Goal: Task Accomplishment & Management: Manage account settings

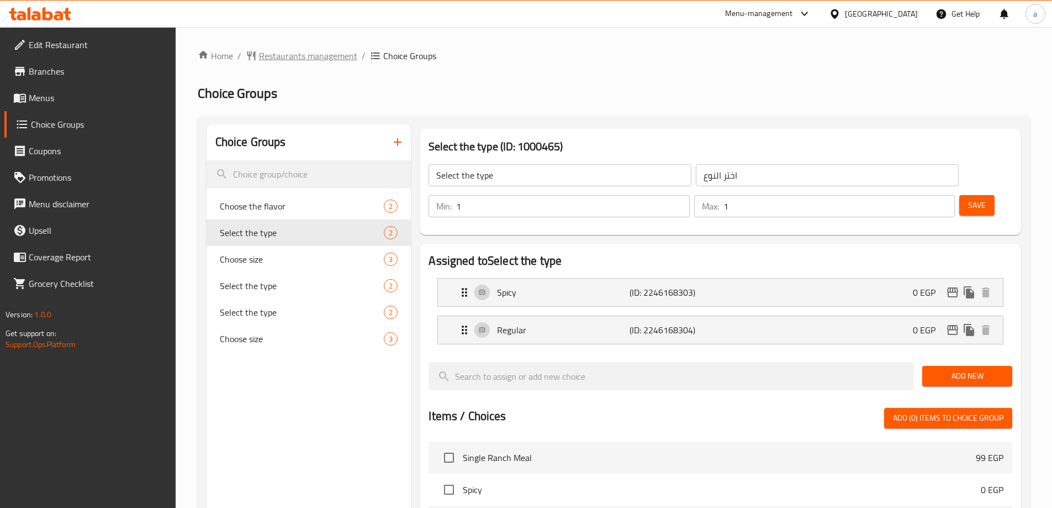
click at [294, 49] on span "Restaurants management" at bounding box center [308, 55] width 98 height 13
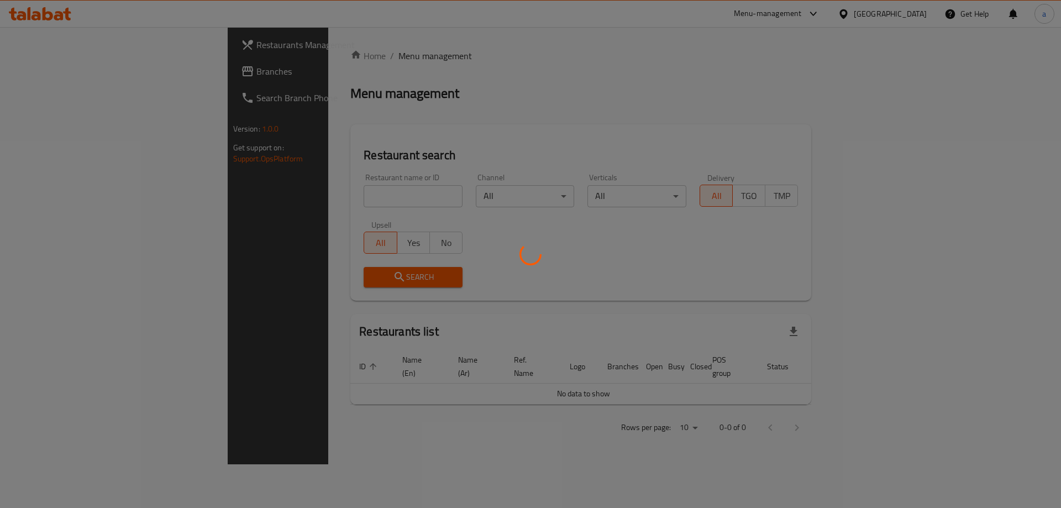
click at [102, 73] on div at bounding box center [530, 254] width 1061 height 508
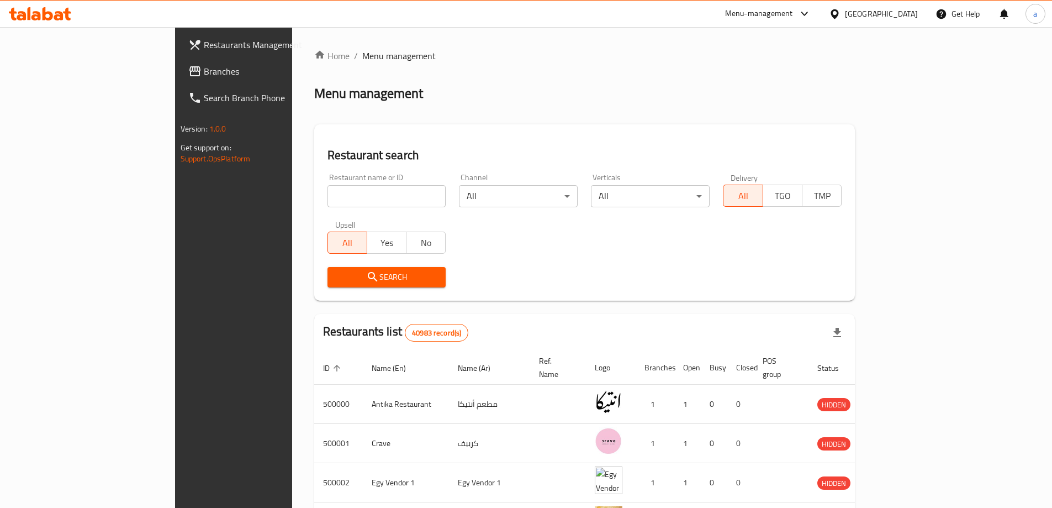
click at [204, 73] on span "Branches" at bounding box center [273, 71] width 138 height 13
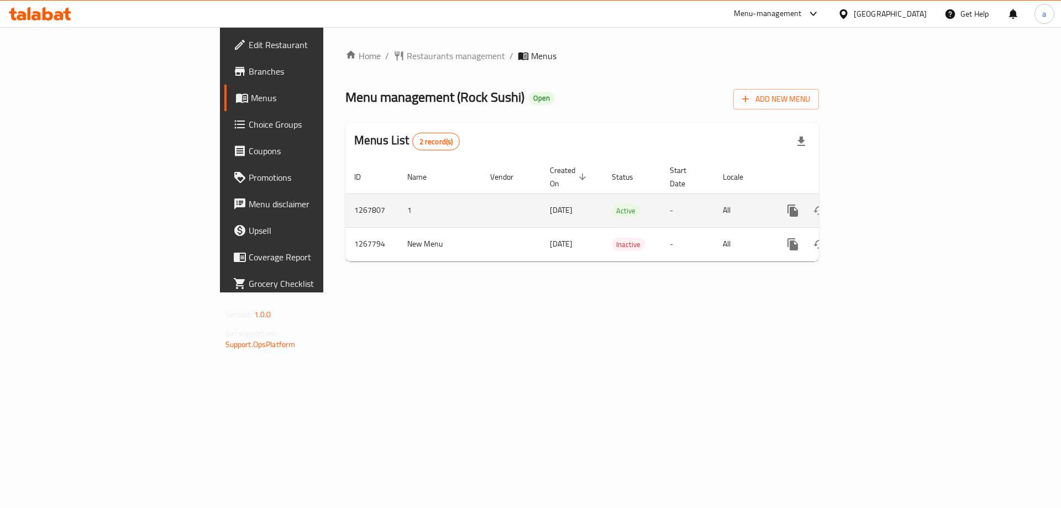
click at [879, 204] on icon "enhanced table" at bounding box center [872, 210] width 13 height 13
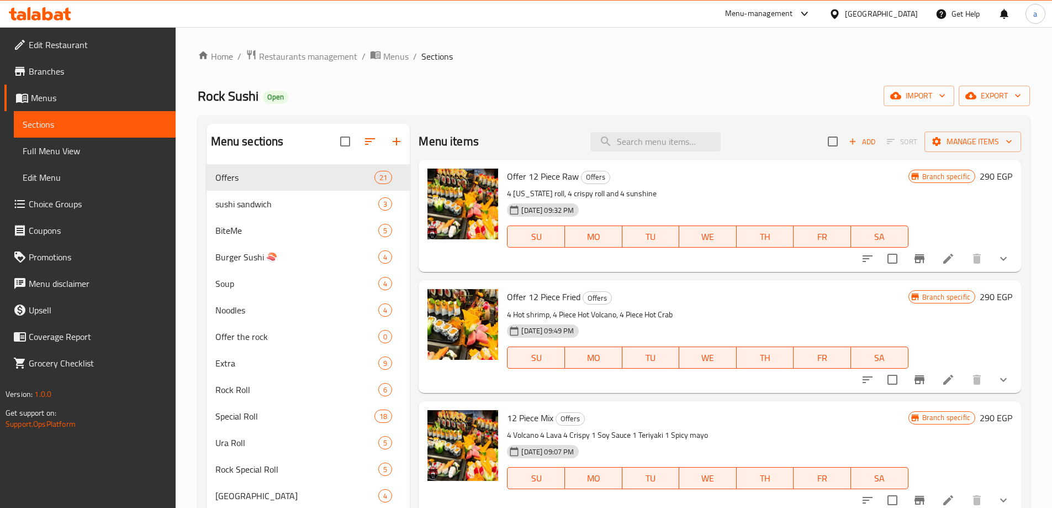
click at [50, 194] on link "Choice Groups" at bounding box center [89, 204] width 171 height 27
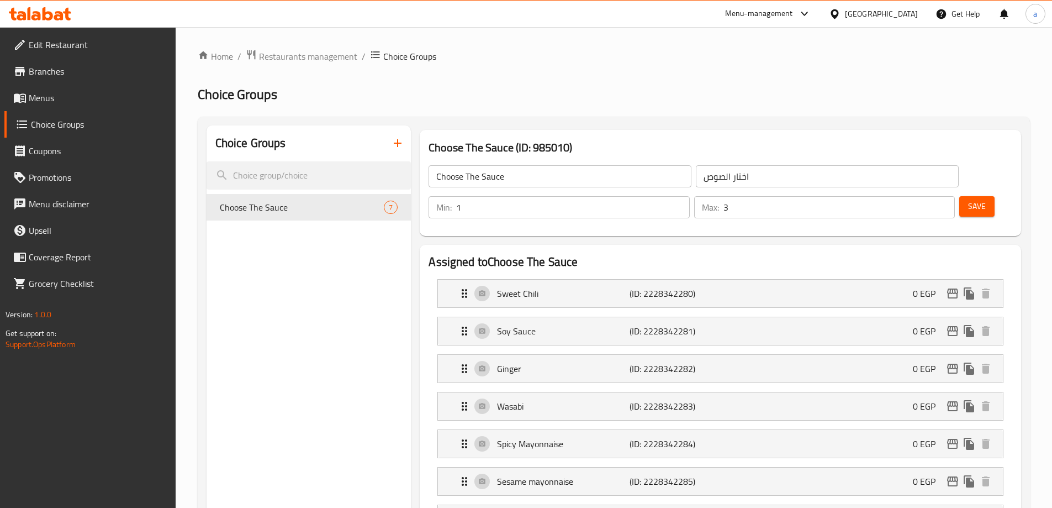
click at [689, 101] on h2 "Choice Groups" at bounding box center [614, 95] width 832 height 18
click at [293, 62] on span "Restaurants management" at bounding box center [308, 56] width 98 height 13
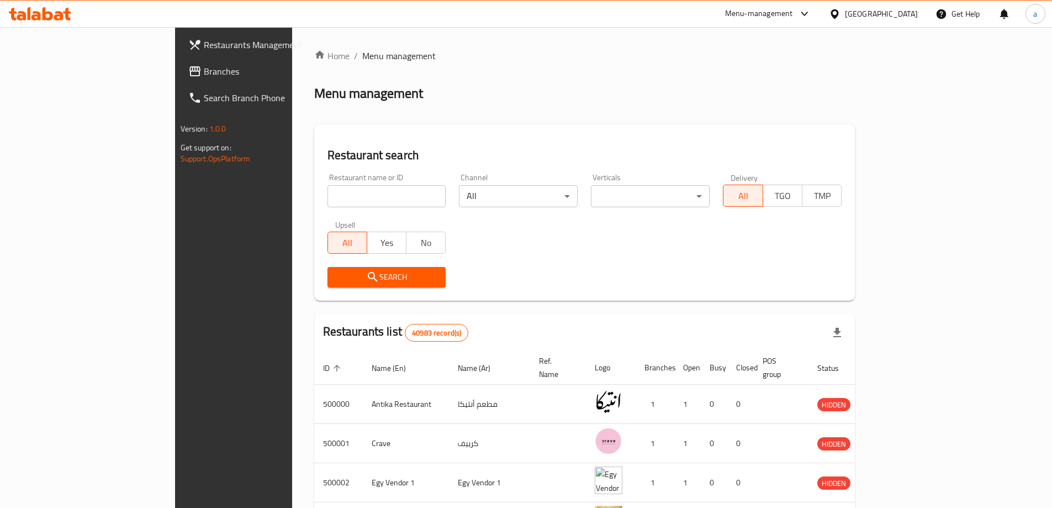
click at [64, 77] on div at bounding box center [526, 254] width 1052 height 508
click at [204, 77] on span "Branches" at bounding box center [273, 71] width 138 height 13
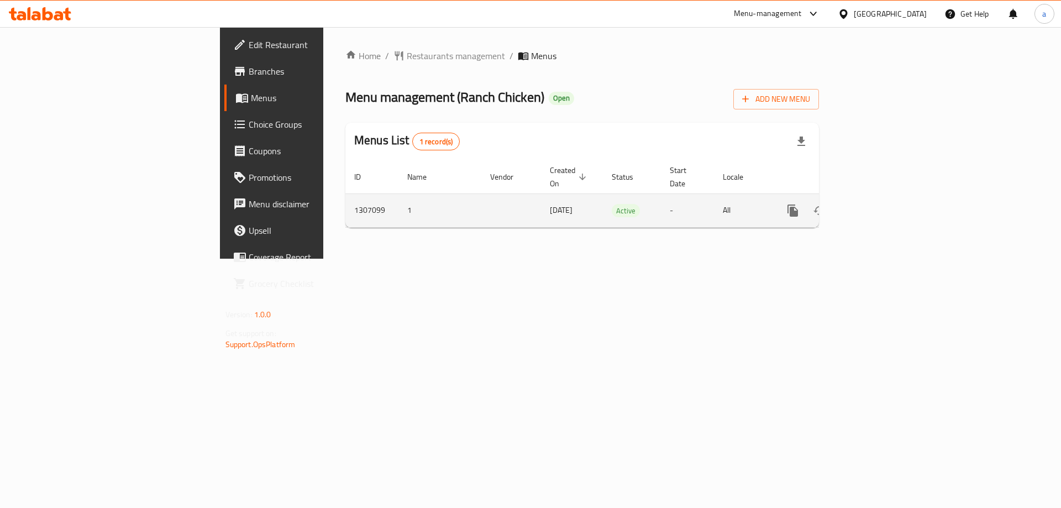
click at [877, 205] on icon "enhanced table" at bounding box center [872, 210] width 10 height 10
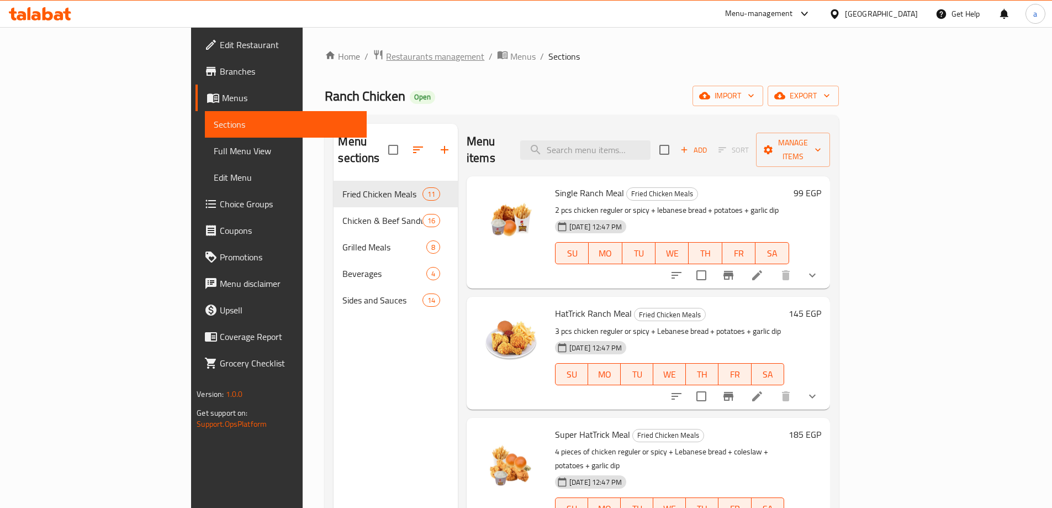
click at [386, 56] on span "Restaurants management" at bounding box center [435, 56] width 98 height 13
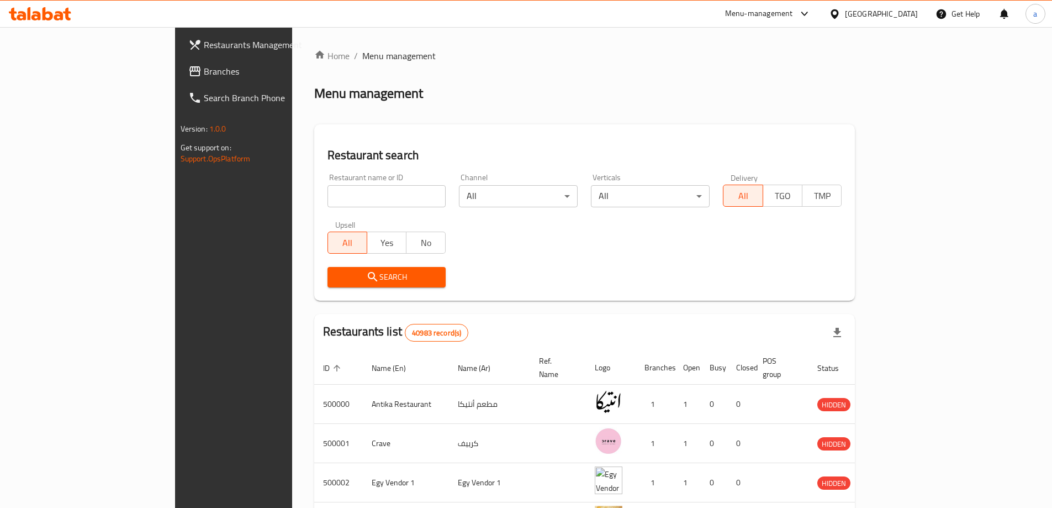
click at [328, 192] on input "search" at bounding box center [387, 196] width 119 height 22
click at [204, 75] on span "Branches" at bounding box center [273, 71] width 138 height 13
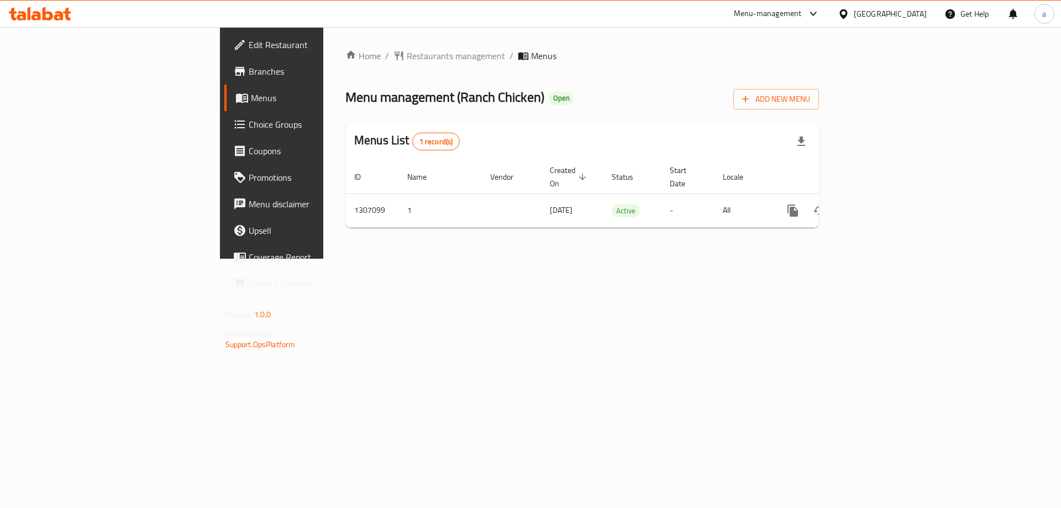
click at [249, 122] on span "Choice Groups" at bounding box center [319, 124] width 140 height 13
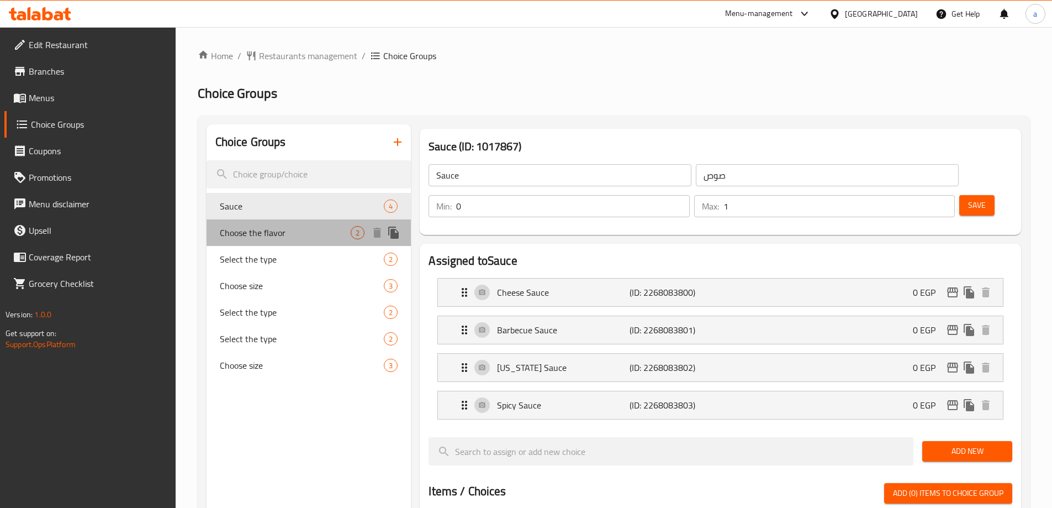
click at [267, 236] on span "Choose the flavor" at bounding box center [285, 232] width 131 height 13
type input "Choose the flavor"
type input "اختر النكهة"
type input "1"
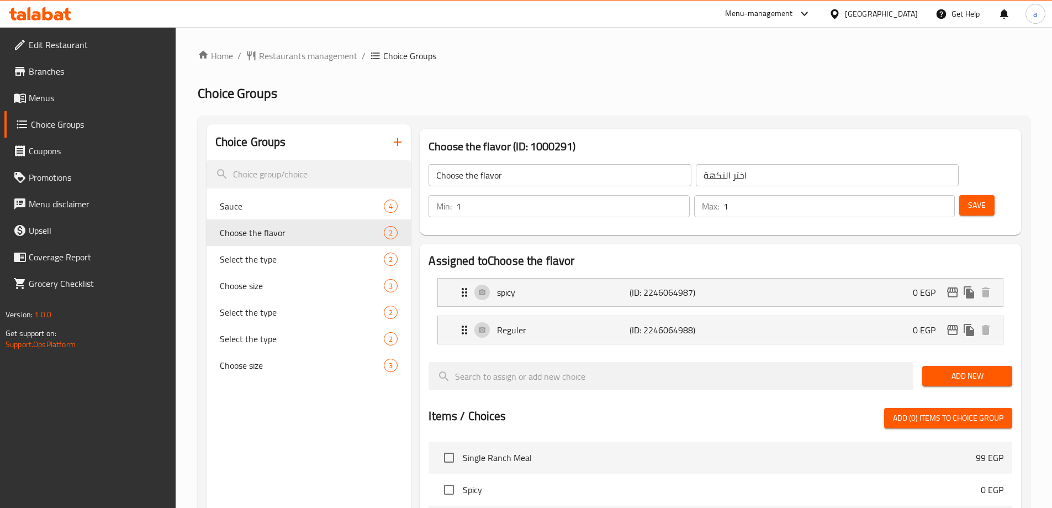
click at [933, 118] on div "Choice Groups Sauce 4 Choose the flavor 2 Select the type 2 Choose size 3 Selec…" at bounding box center [614, 477] width 832 height 725
click at [278, 260] on span "Select the type" at bounding box center [285, 258] width 131 height 13
type input "Select the type"
type input "اختر النوع"
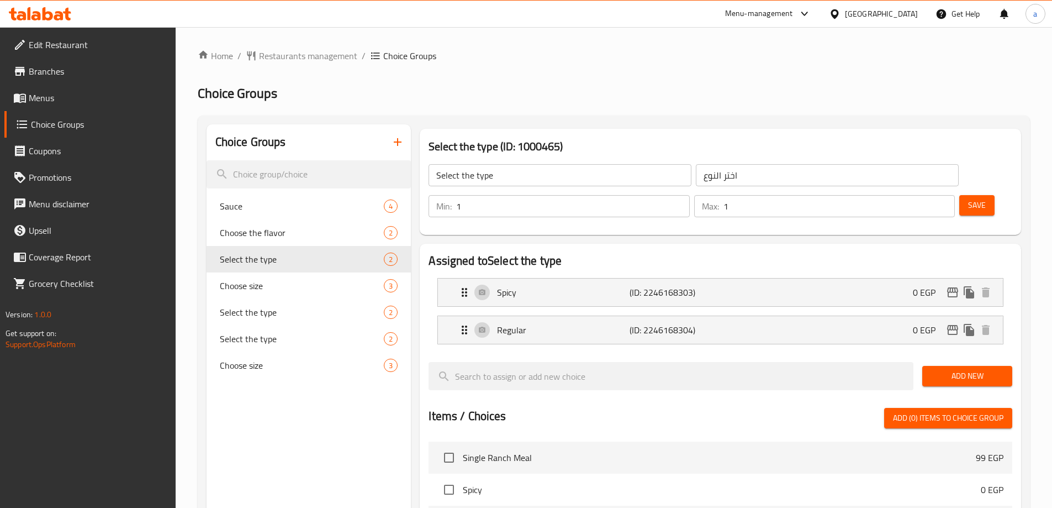
click at [557, 110] on div "Home / Restaurants management / Choice Groups Choice Groups Choice Groups Sauce…" at bounding box center [614, 445] width 832 height 792
click at [614, 145] on h3 "Select the type (ID: 1000465)" at bounding box center [721, 147] width 584 height 18
click at [280, 370] on span "Choose size" at bounding box center [285, 364] width 131 height 13
type input "Choose size"
type input "اختر الحجم"
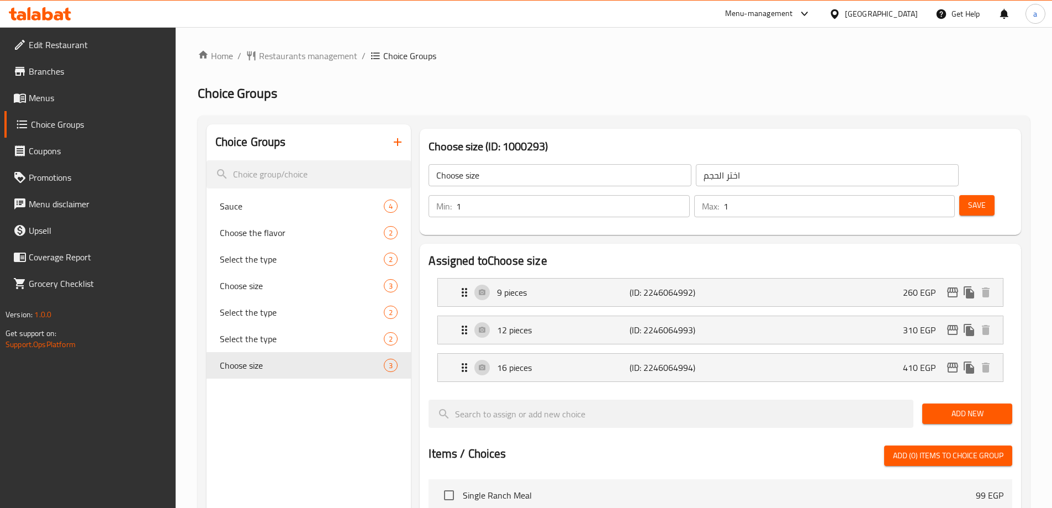
click at [740, 38] on div "Home / Restaurants management / Choice Groups Choice Groups Choice Groups Sauce…" at bounding box center [614, 463] width 877 height 873
click at [609, 85] on h2 "Choice Groups" at bounding box center [614, 94] width 832 height 18
